Goal: Task Accomplishment & Management: Use online tool/utility

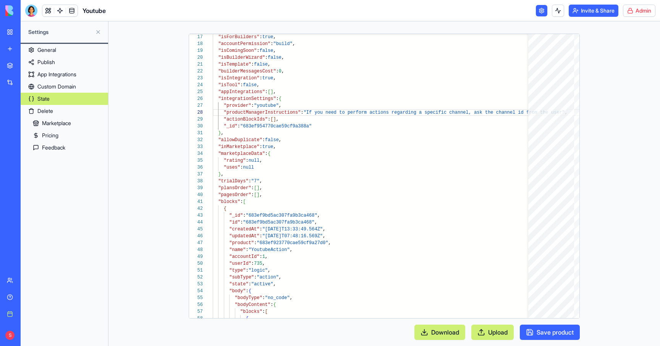
scroll to position [48, 353]
click at [9, 25] on link "My workspace" at bounding box center [17, 31] width 31 height 15
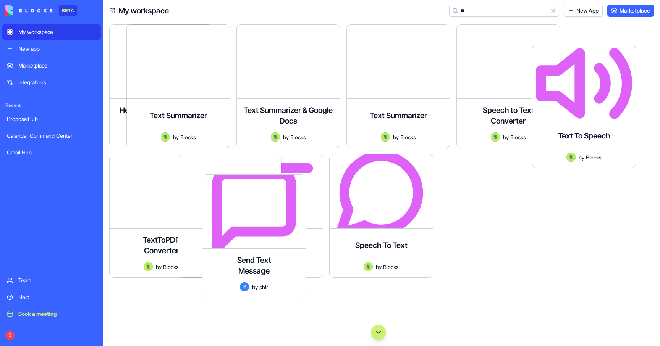
type input "*"
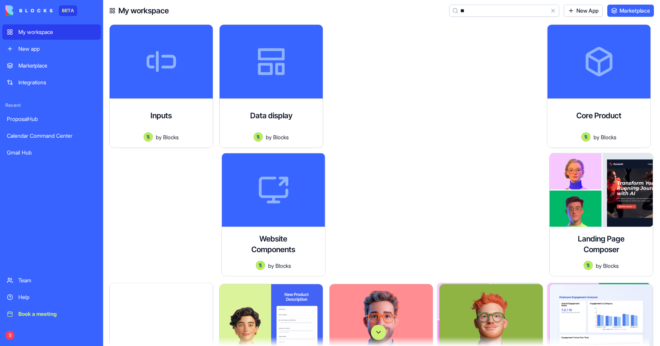
type input "***"
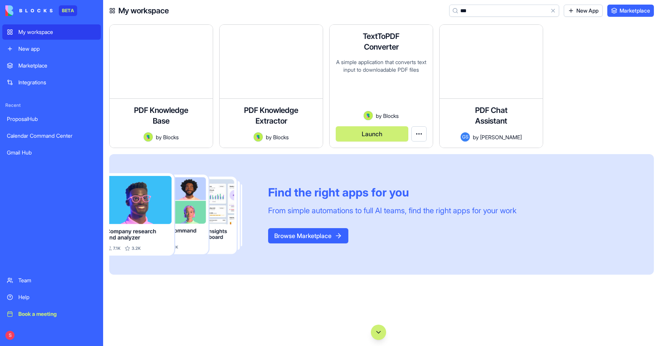
click at [377, 63] on div "A simple application that converts text input to downloadable PDF files" at bounding box center [381, 84] width 91 height 53
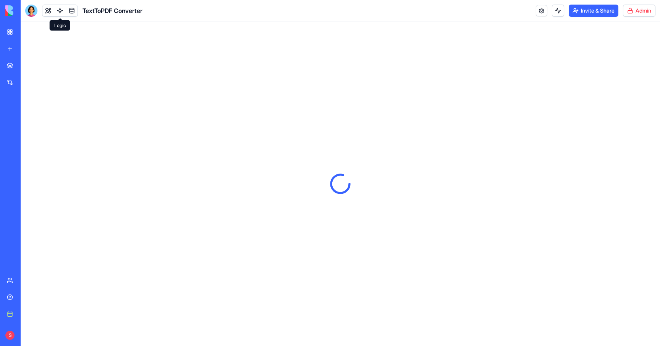
click at [63, 8] on link at bounding box center [59, 10] width 11 height 11
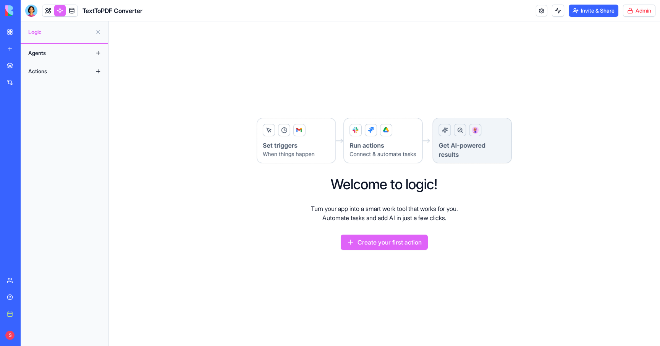
click at [45, 70] on div "Actions" at bounding box center [54, 71] width 61 height 12
click at [642, 10] on html "BETA My workspace New app Marketplace Integrations Recent ProposalHub Calendar …" at bounding box center [330, 173] width 660 height 346
click at [609, 70] on span "Switch to old builder" at bounding box center [623, 68] width 49 height 8
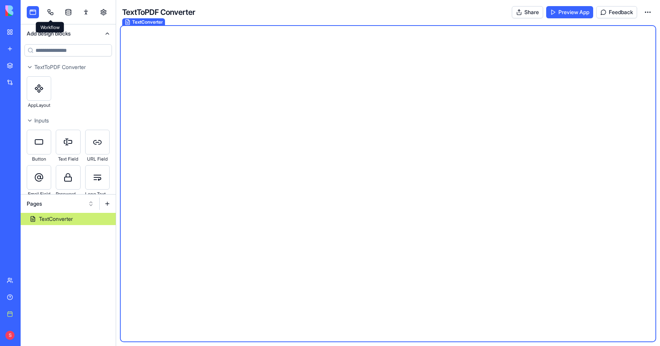
click at [50, 16] on link at bounding box center [50, 12] width 12 height 12
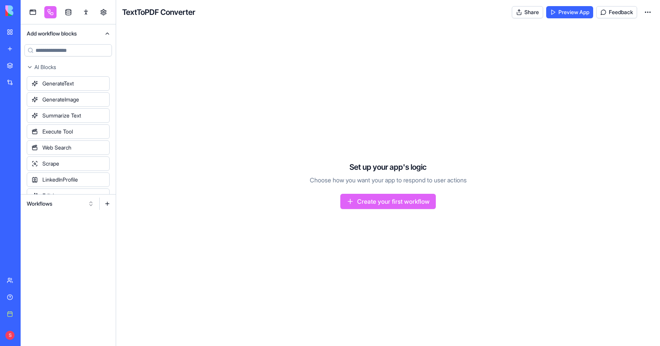
click at [60, 204] on button "Workflows" at bounding box center [60, 204] width 75 height 12
click at [185, 68] on div "Set up your app's logic Choose how you want your app to respond to user actions…" at bounding box center [388, 185] width 544 height 322
